Goal: Task Accomplishment & Management: Manage account settings

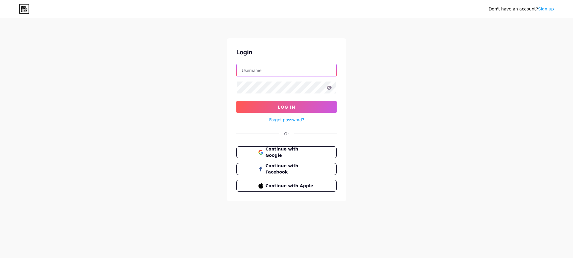
type input "formworkmarketplace@gmail.com"
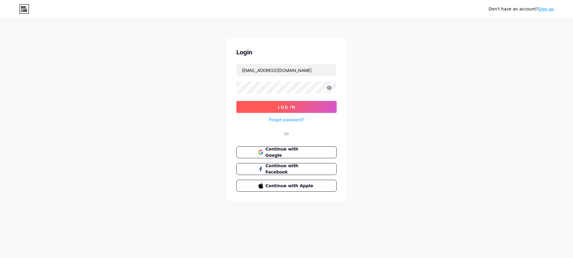
click at [253, 103] on button "Log In" at bounding box center [286, 107] width 100 height 12
click at [286, 105] on span "Log In" at bounding box center [287, 106] width 18 height 5
click at [291, 107] on span "Log In" at bounding box center [287, 106] width 18 height 5
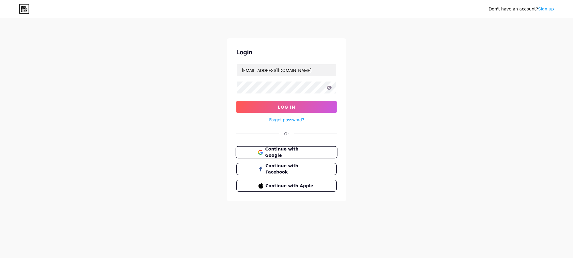
click at [285, 149] on span "Continue with Google" at bounding box center [290, 152] width 50 height 13
type input "formworkmarketplace@gmail.com"
click at [291, 104] on span "Log In" at bounding box center [287, 106] width 18 height 5
click at [142, 171] on div "Don't have an account? Sign up Login formworkmarketplace@gmail.com Log In Forgo…" at bounding box center [286, 110] width 573 height 220
